Goal: Information Seeking & Learning: Learn about a topic

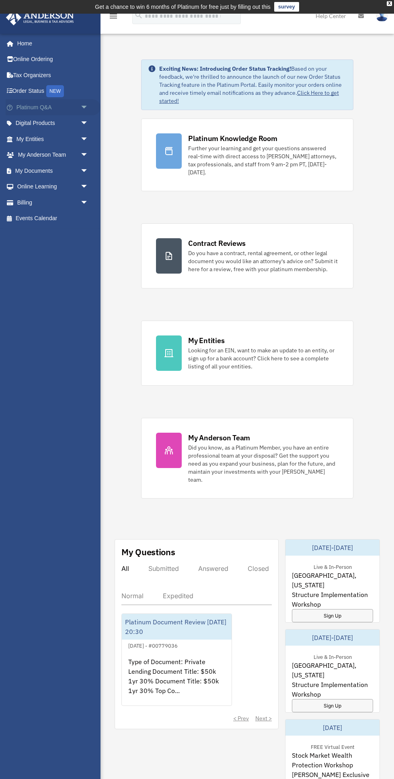
click at [62, 110] on link "Platinum Q&A arrow_drop_down" at bounding box center [53, 107] width 95 height 16
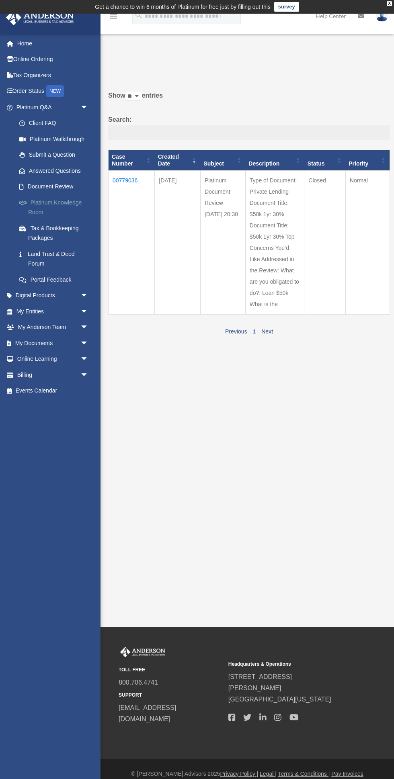
click at [66, 201] on link "Platinum Knowledge Room" at bounding box center [55, 207] width 89 height 26
